Goal: Check status: Check status

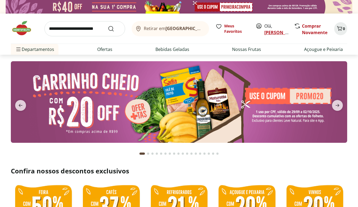
click at [269, 33] on link "[PERSON_NAME]" at bounding box center [281, 32] width 35 height 6
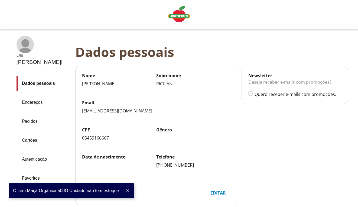
click at [34, 114] on link "Pedidos" at bounding box center [44, 121] width 54 height 15
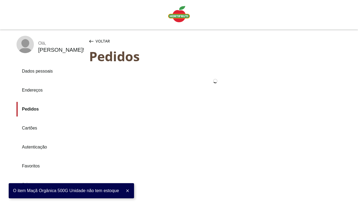
click at [130, 190] on icon at bounding box center [127, 190] width 4 height 4
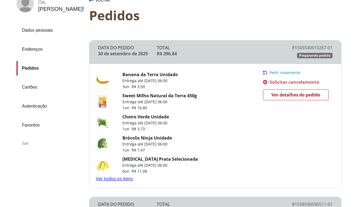
scroll to position [41, 0]
click at [293, 94] on span "Ver detalhes do pedido" at bounding box center [295, 95] width 49 height 8
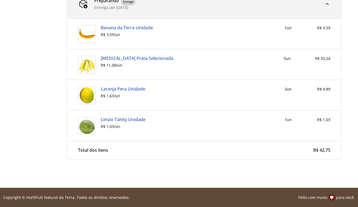
scroll to position [1179, 0]
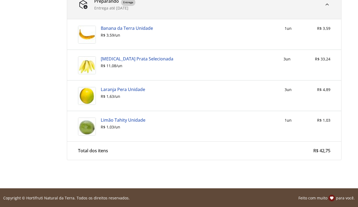
click at [278, 149] on div "Total dos itens R$ 42,75" at bounding box center [204, 150] width 252 height 5
click at [90, 152] on div "Total dos itens" at bounding box center [93, 150] width 30 height 5
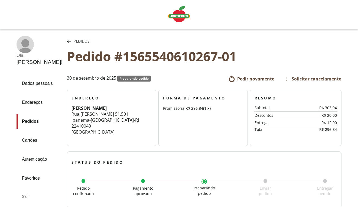
scroll to position [0, 0]
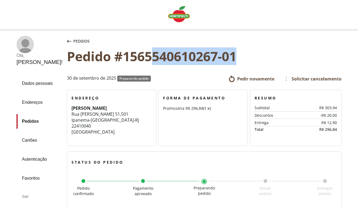
drag, startPoint x: 237, startPoint y: 56, endPoint x: 145, endPoint y: 58, distance: 92.3
click at [145, 58] on div "Pedido #1565540610267-01" at bounding box center [204, 56] width 274 height 15
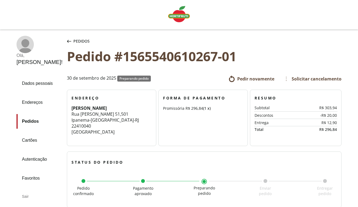
click at [152, 72] on div "30 de setembro de 2025 Preparando pedido" at bounding box center [122, 78] width 110 height 12
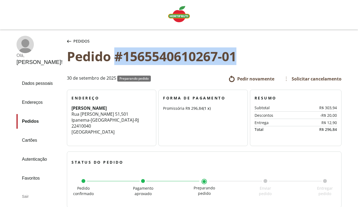
drag, startPoint x: 105, startPoint y: 57, endPoint x: 236, endPoint y: 53, distance: 131.3
click at [237, 54] on div "Pedido #1565540610267-01" at bounding box center [204, 56] width 274 height 15
copy div "#1565540610267-01"
click at [180, 11] on img "Linha de sessão" at bounding box center [179, 14] width 22 height 16
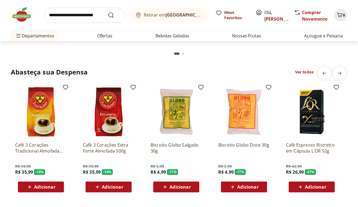
scroll to position [716, 0]
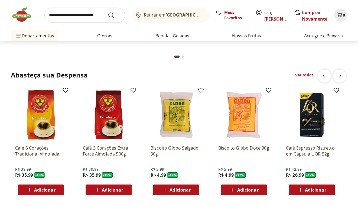
click at [276, 19] on link "[PERSON_NAME]" at bounding box center [281, 19] width 35 height 6
